Goal: Information Seeking & Learning: Learn about a topic

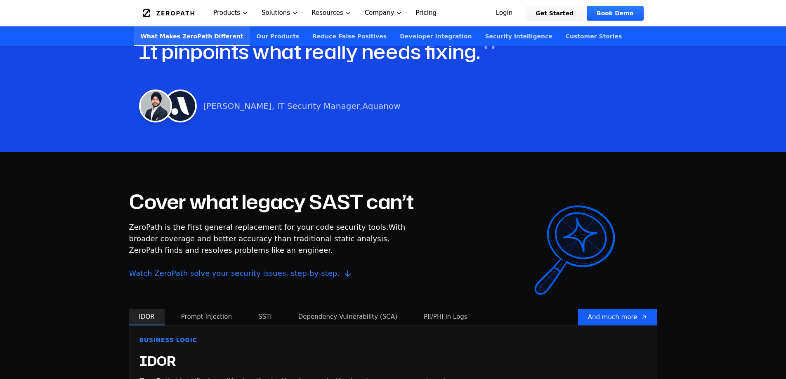
scroll to position [577, 0]
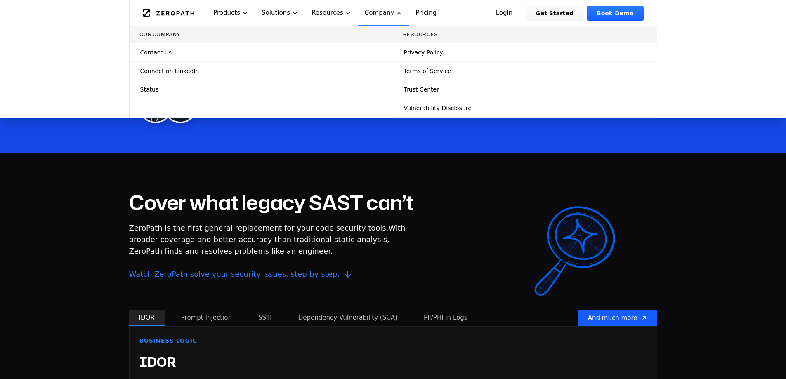
click at [187, 54] on link "Contact Us" at bounding box center [261, 52] width 263 height 18
click at [143, 51] on span "Contact Us" at bounding box center [155, 52] width 31 height 8
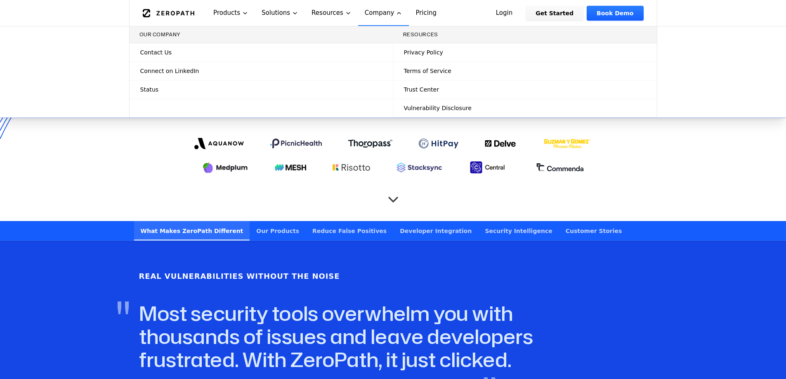
scroll to position [165, 0]
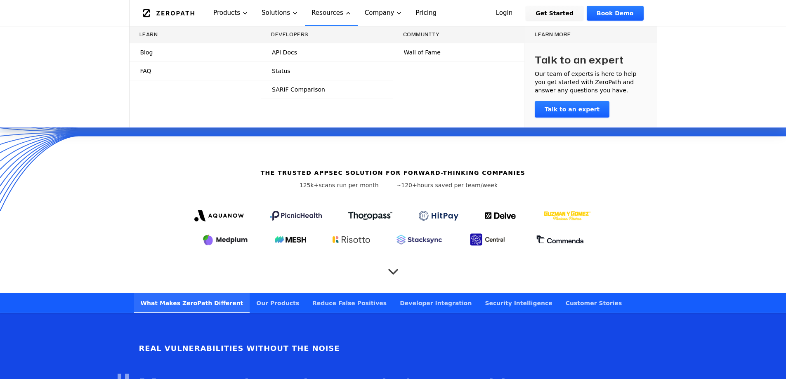
click at [301, 53] on link "API Docs" at bounding box center [327, 52] width 132 height 18
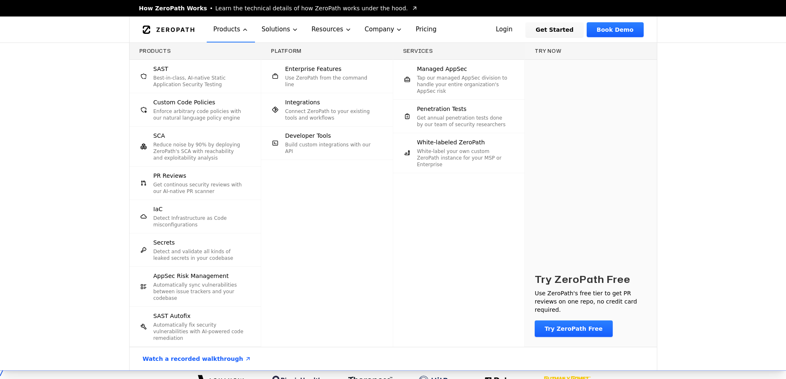
scroll to position [165, 0]
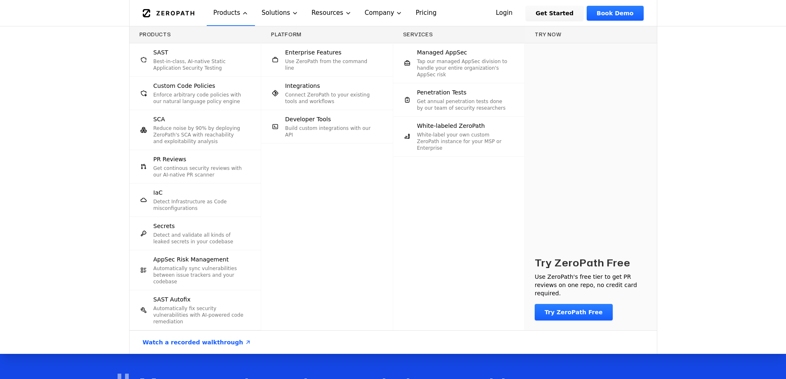
click at [221, 240] on p "Detect and validate all kinds of leaked secrets in your codebase" at bounding box center [198, 238] width 91 height 13
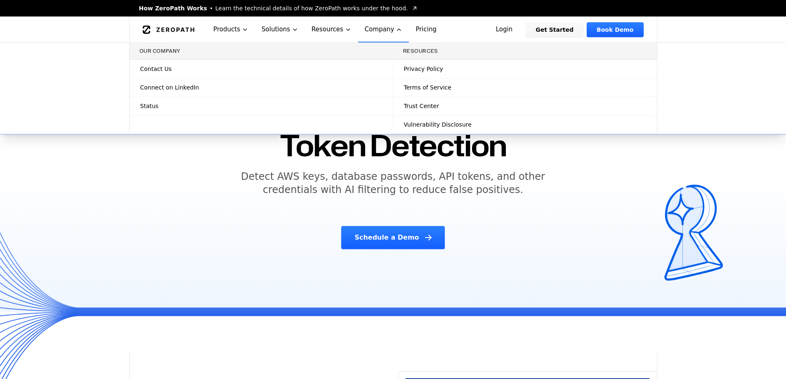
click at [289, 111] on link "Status" at bounding box center [261, 106] width 263 height 18
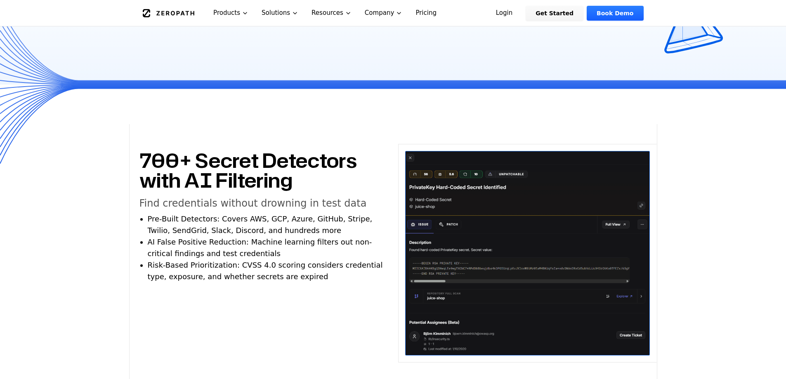
scroll to position [289, 0]
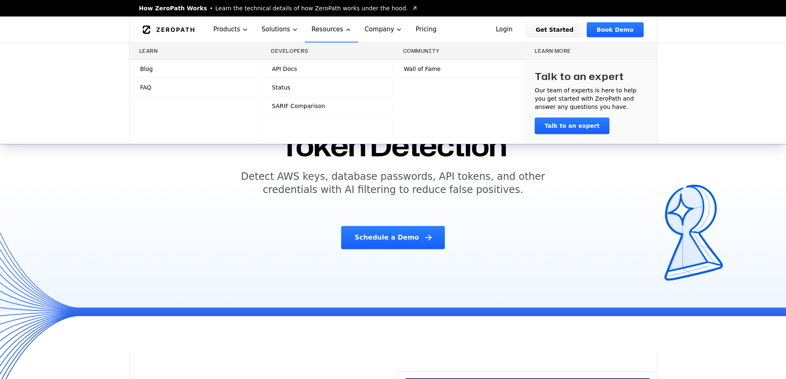
scroll to position [289, 0]
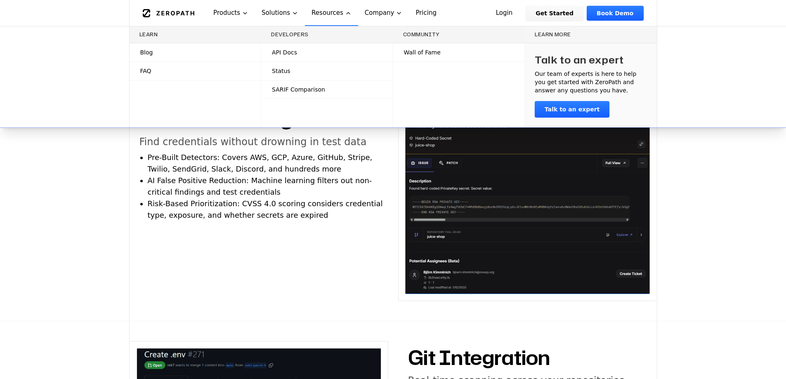
click at [232, 49] on link "Blog" at bounding box center [196, 52] width 132 height 18
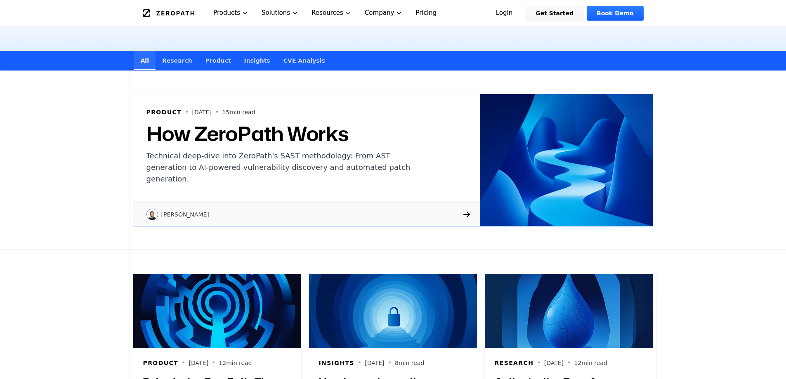
scroll to position [124, 0]
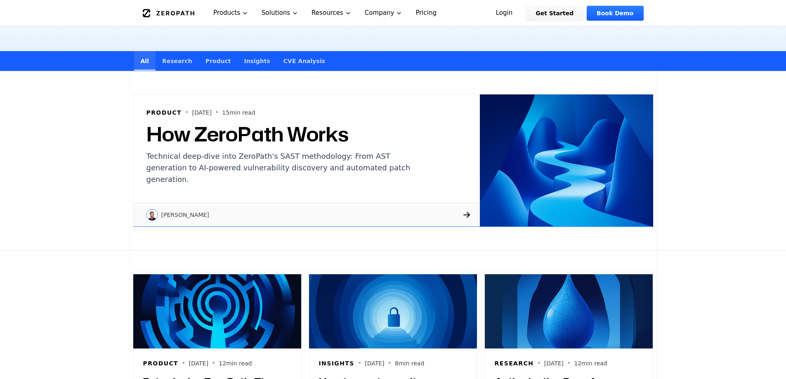
click at [171, 224] on div "[PERSON_NAME]" at bounding box center [306, 215] width 346 height 24
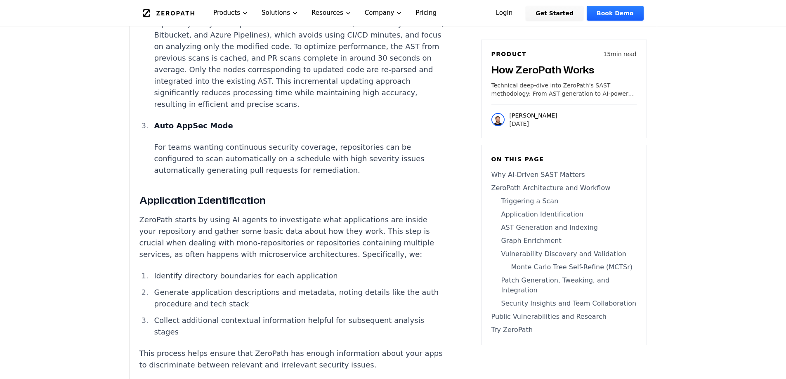
scroll to position [2062, 0]
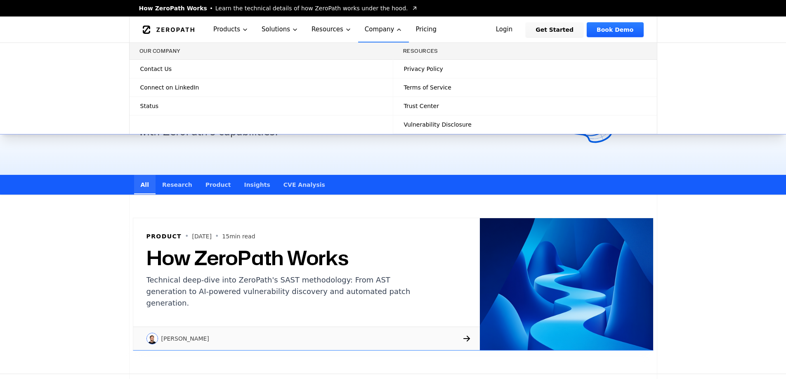
click at [177, 85] on span "Connect on LinkedIn" at bounding box center [169, 87] width 59 height 8
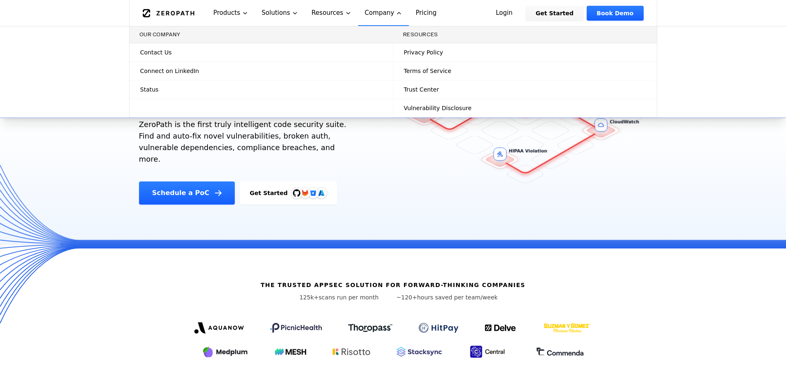
scroll to position [41, 0]
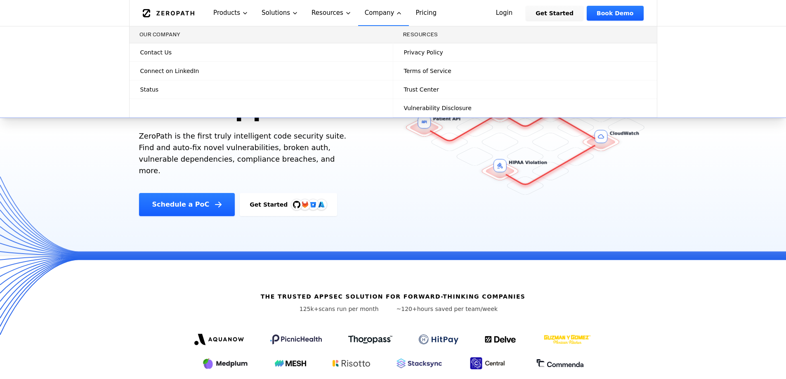
click at [207, 52] on link "Contact Us" at bounding box center [261, 52] width 263 height 18
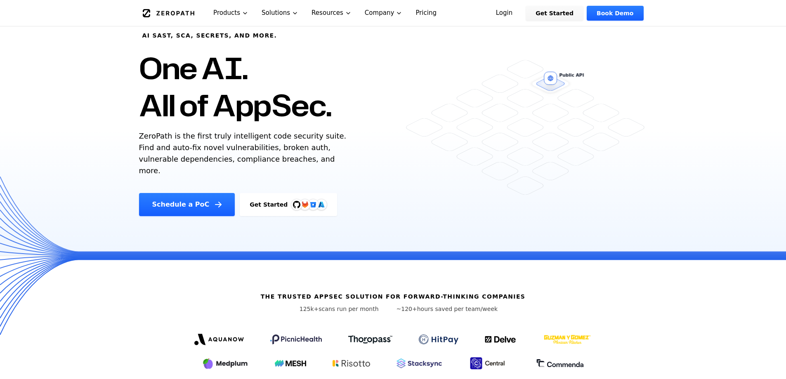
click at [410, 14] on link "Pricing" at bounding box center [426, 13] width 34 height 26
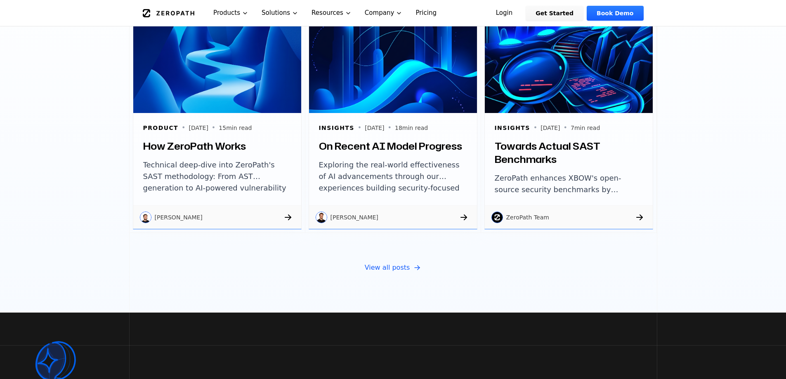
scroll to position [2864, 0]
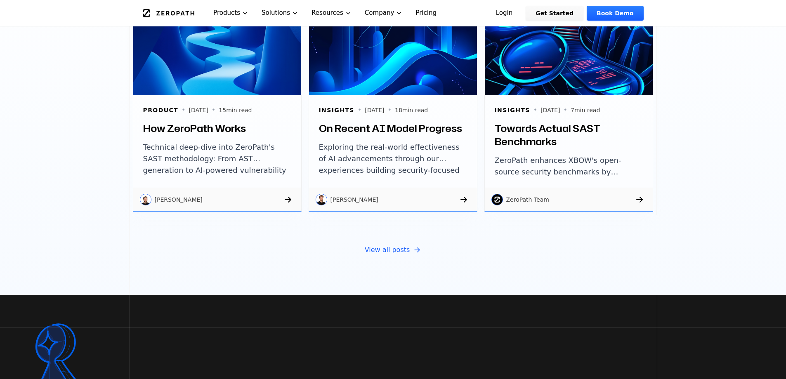
click at [273, 148] on p "Technical deep-dive into ZeroPath's SAST methodology: From AST generation to AI…" at bounding box center [217, 159] width 148 height 36
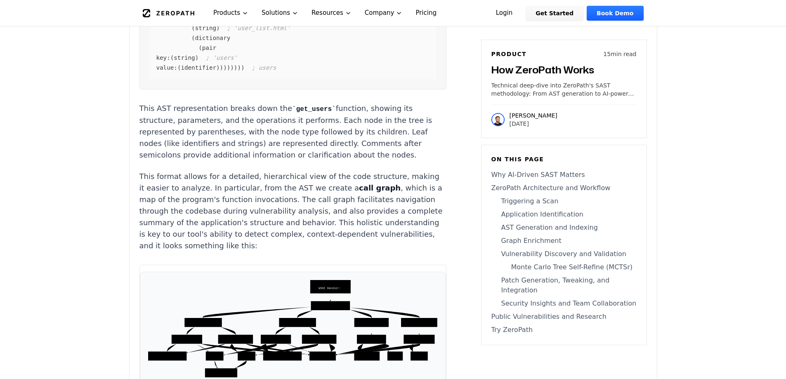
scroll to position [2805, 0]
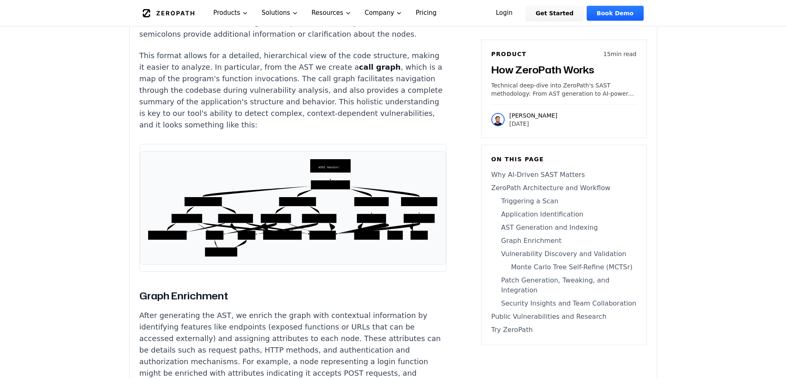
click at [306, 230] on icon "WSGI Handler: process_request URL Dispatcher: resolve UserViewSet: dispatch Pos…" at bounding box center [293, 208] width 292 height 100
click at [309, 229] on icon "WSGI Handler: process_request URL Dispatcher: resolve UserViewSet: dispatch Pos…" at bounding box center [293, 208] width 292 height 100
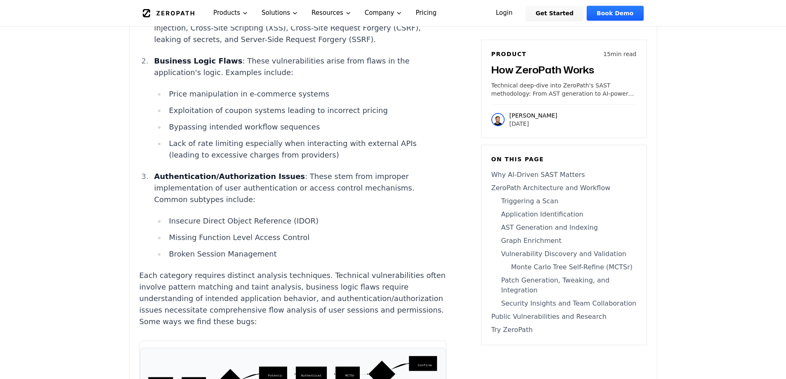
scroll to position [3671, 0]
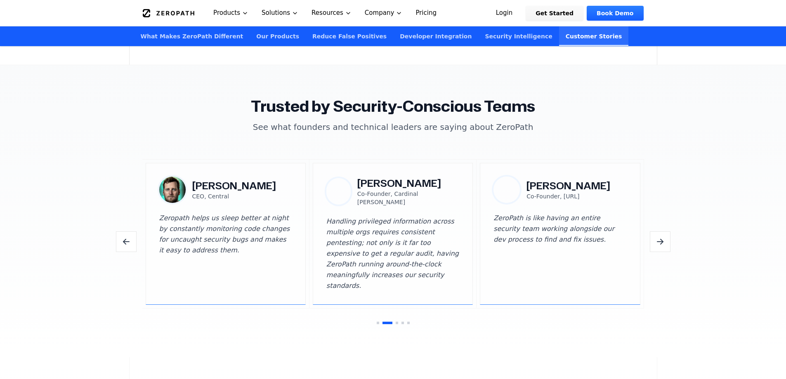
scroll to position [2369, 0]
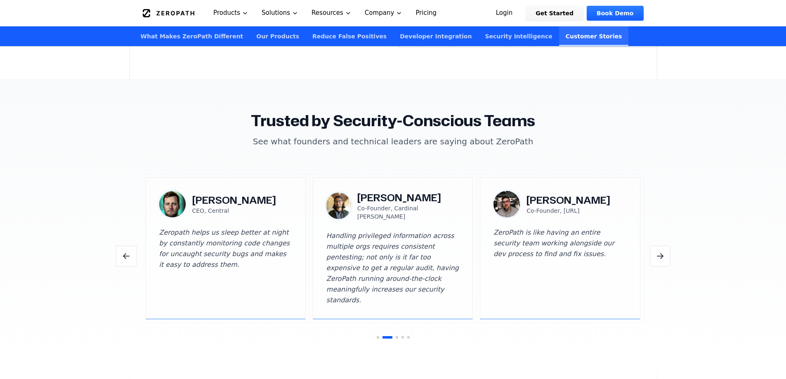
click at [129, 251] on icon "Previous testimonials" at bounding box center [126, 256] width 10 height 10
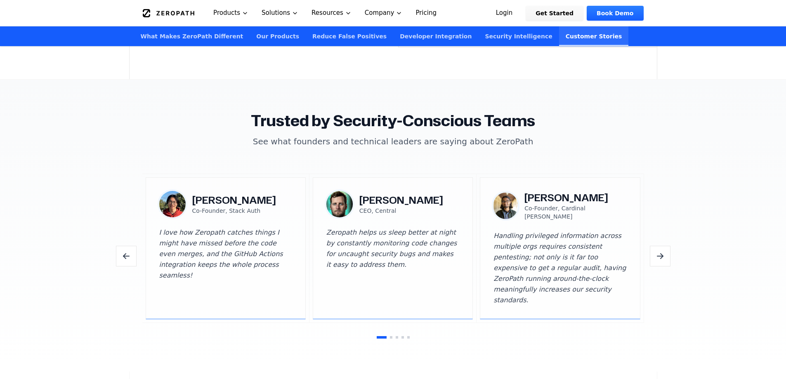
click at [130, 251] on icon "Previous testimonials" at bounding box center [126, 256] width 10 height 10
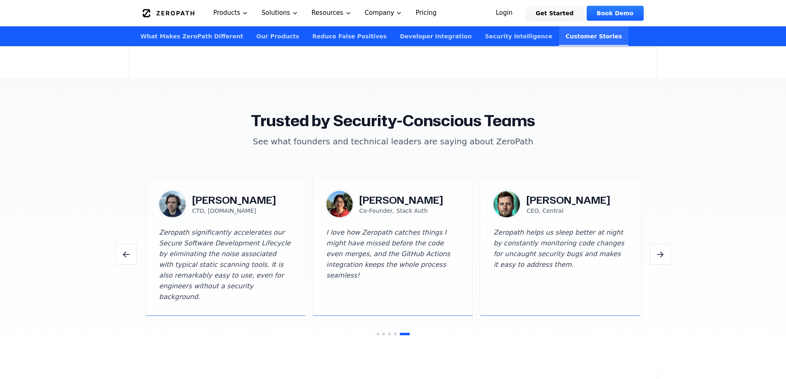
click at [130, 250] on icon "Previous testimonials" at bounding box center [126, 255] width 10 height 10
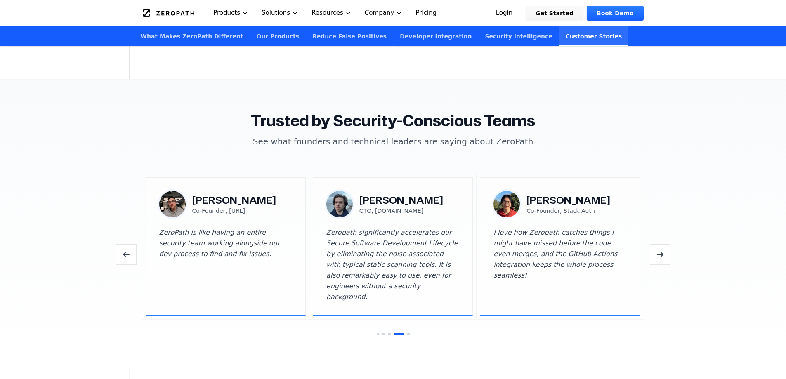
click at [130, 250] on icon "Previous testimonials" at bounding box center [126, 255] width 10 height 10
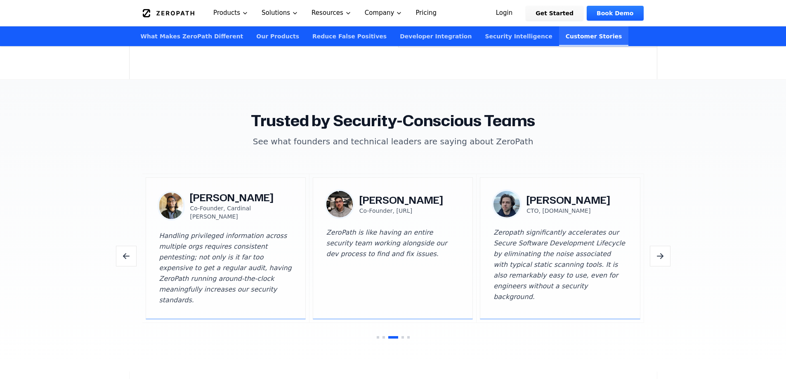
click at [130, 251] on icon "Previous testimonials" at bounding box center [126, 256] width 10 height 10
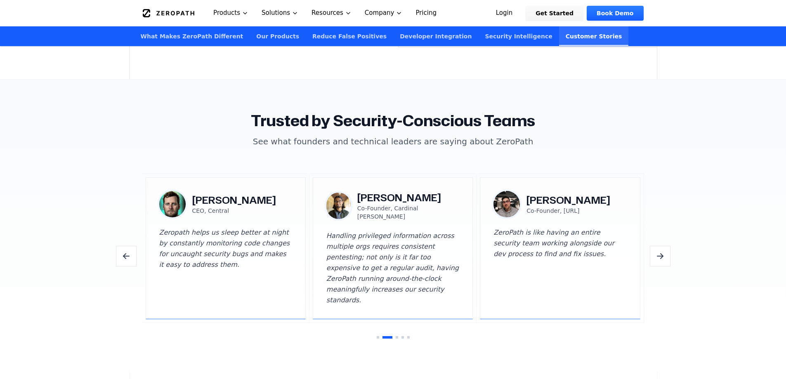
click at [130, 251] on icon "Previous testimonials" at bounding box center [126, 256] width 10 height 10
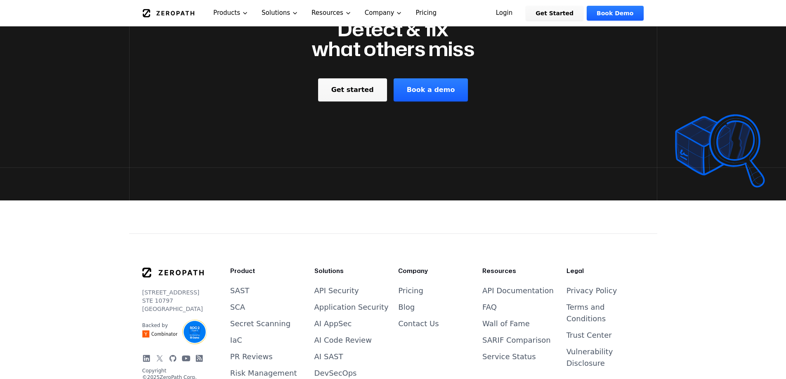
scroll to position [3234, 0]
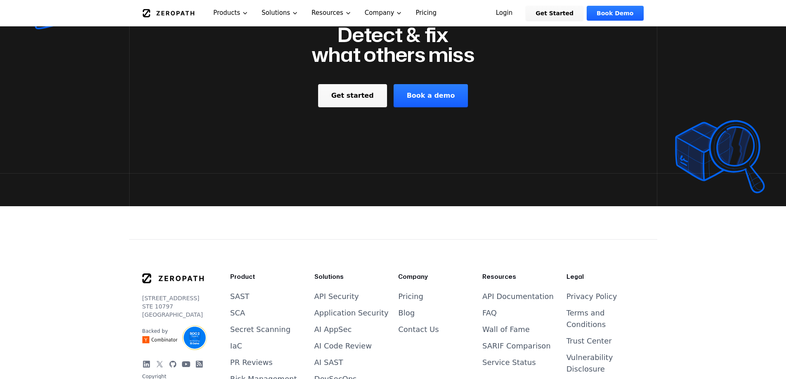
click at [422, 84] on link "Book a demo" at bounding box center [431, 95] width 75 height 23
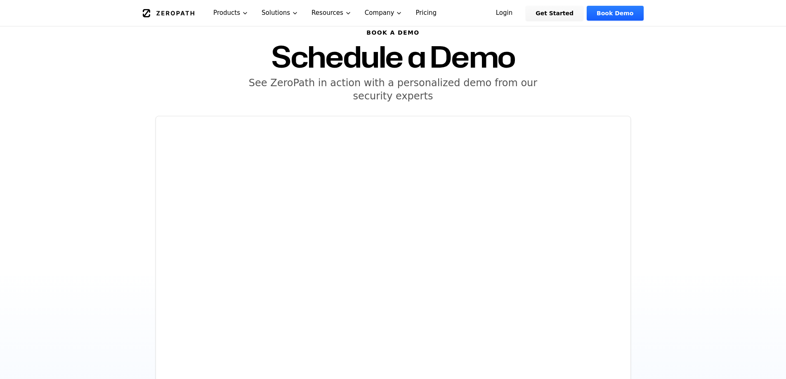
scroll to position [41, 0]
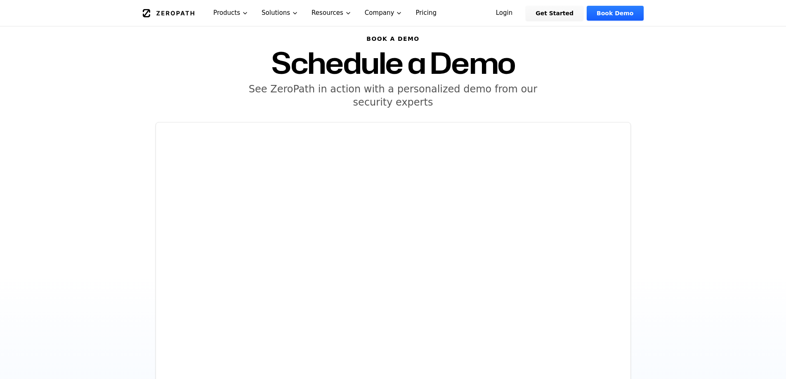
click at [409, 19] on link "Pricing" at bounding box center [426, 13] width 34 height 26
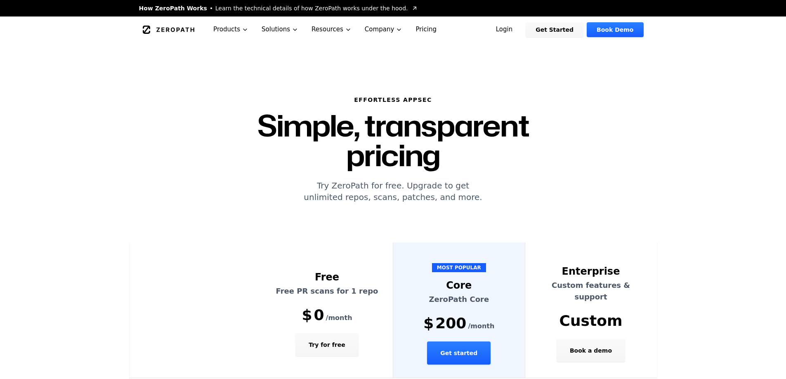
click at [566, 35] on link "Get Started" at bounding box center [555, 29] width 58 height 15
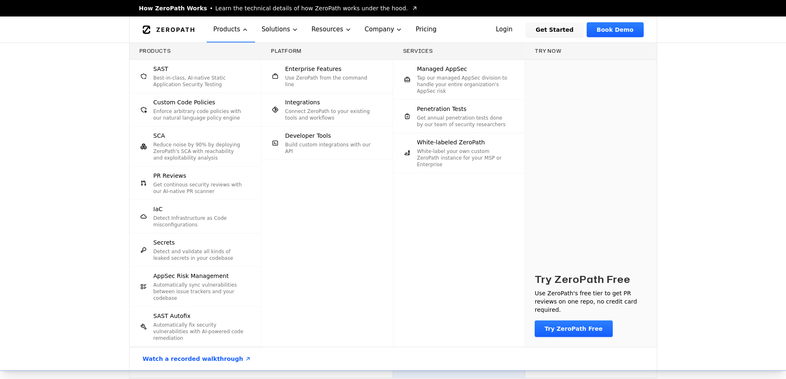
click at [450, 120] on p "Get annual penetration tests done by our team of security researchers" at bounding box center [462, 121] width 91 height 13
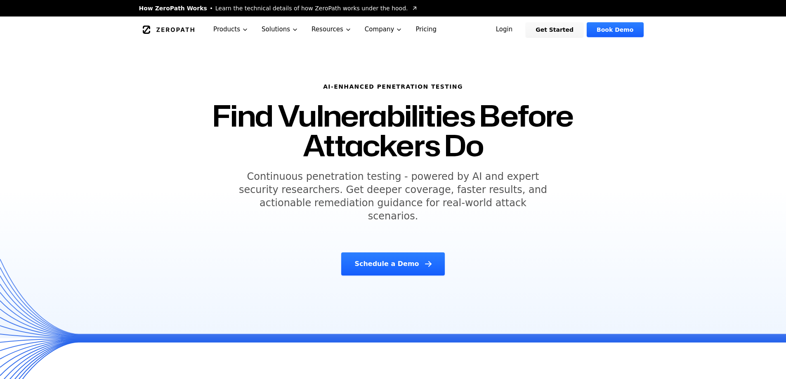
click at [146, 29] on icon "Global" at bounding box center [146, 30] width 7 height 8
